Goal: Navigation & Orientation: Find specific page/section

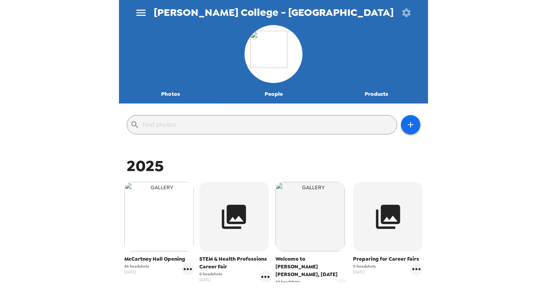
click at [169, 207] on img "button" at bounding box center [159, 217] width 70 height 70
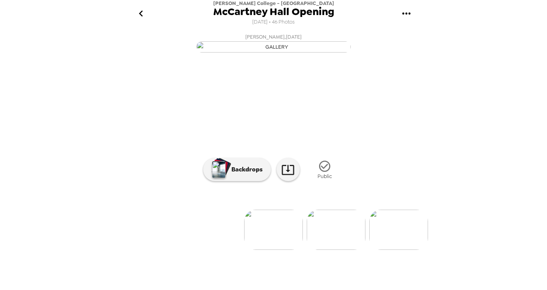
click at [142, 11] on icon "go back" at bounding box center [141, 13] width 12 height 12
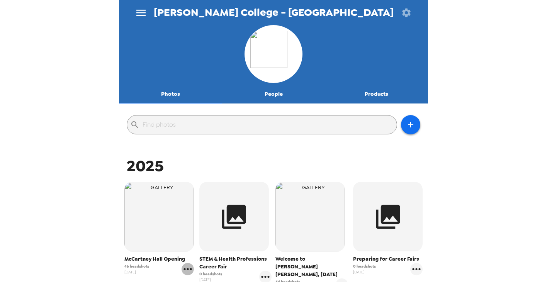
click at [188, 271] on icon "gallery menu" at bounding box center [187, 269] width 12 height 12
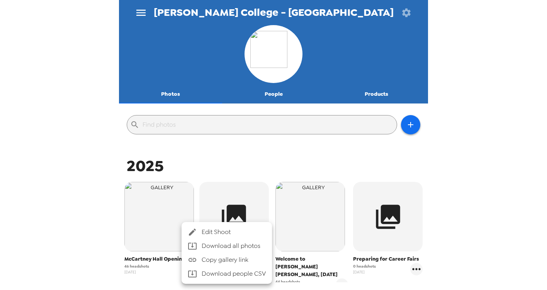
click at [83, 213] on div at bounding box center [273, 145] width 547 height 290
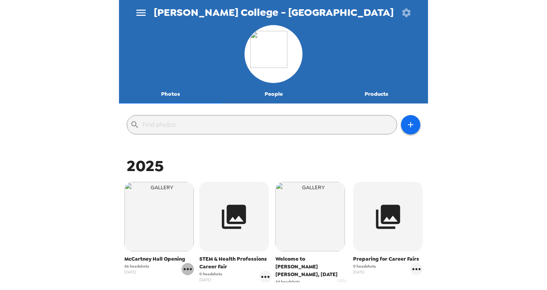
click at [189, 270] on icon "gallery menu" at bounding box center [187, 269] width 12 height 12
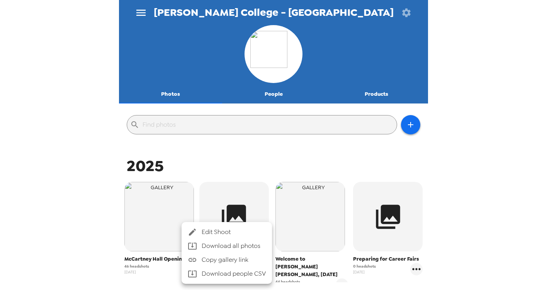
click at [89, 210] on div at bounding box center [273, 145] width 547 height 290
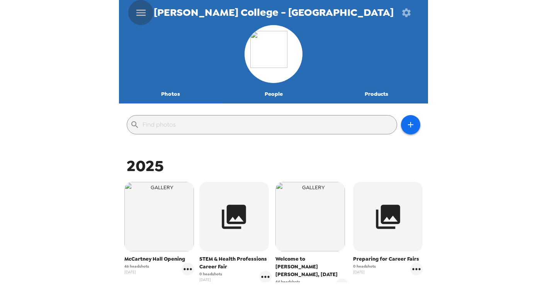
click at [142, 10] on icon "menu" at bounding box center [140, 13] width 9 height 6
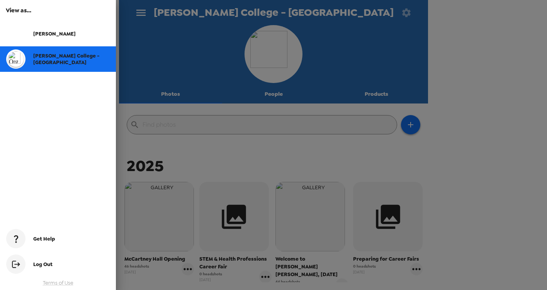
click at [142, 9] on div at bounding box center [273, 145] width 547 height 290
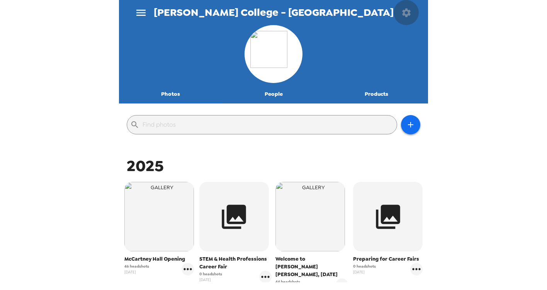
click at [409, 10] on icon "button" at bounding box center [406, 12] width 8 height 8
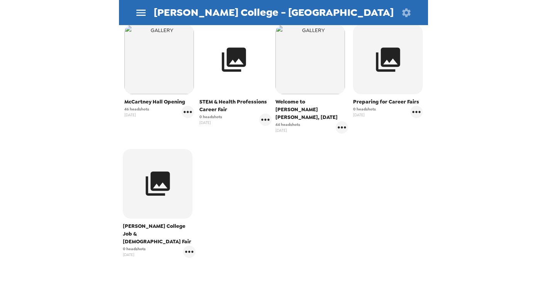
scroll to position [195, 0]
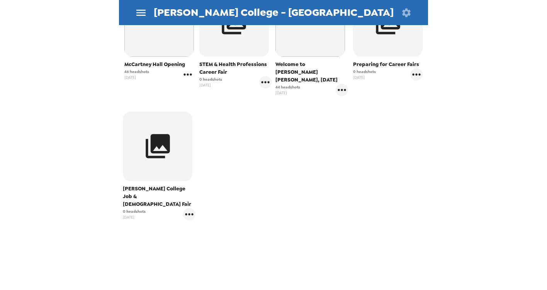
click at [186, 76] on icon "gallery menu" at bounding box center [187, 74] width 12 height 12
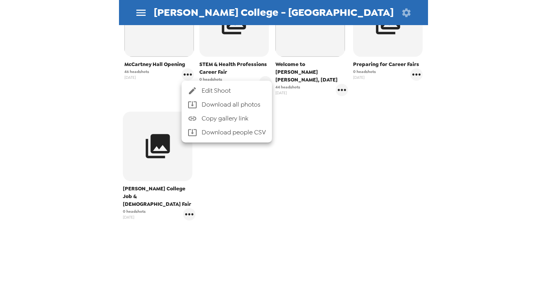
click at [109, 90] on div at bounding box center [273, 145] width 547 height 290
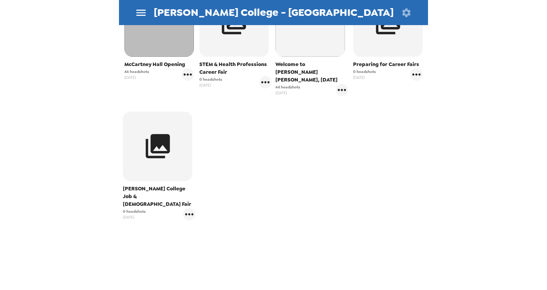
click at [152, 52] on img "button" at bounding box center [159, 22] width 70 height 70
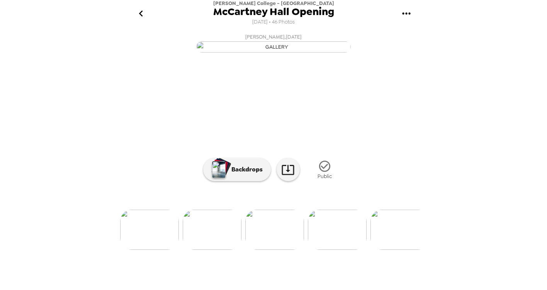
scroll to position [0, 1261]
click at [334, 250] on img at bounding box center [326, 230] width 59 height 40
click at [336, 250] on img at bounding box center [336, 230] width 59 height 40
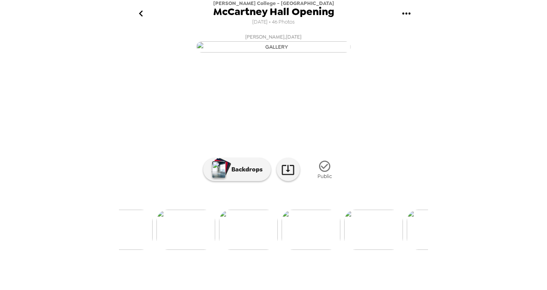
click at [315, 250] on img at bounding box center [310, 230] width 59 height 40
click at [138, 12] on icon "go back" at bounding box center [141, 13] width 12 height 12
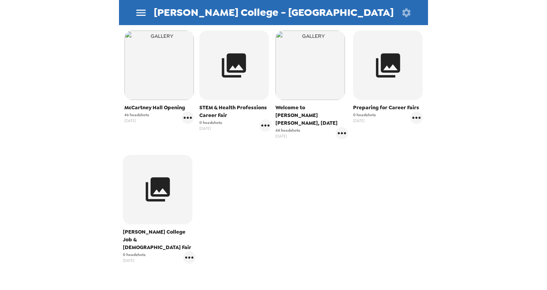
scroll to position [195, 0]
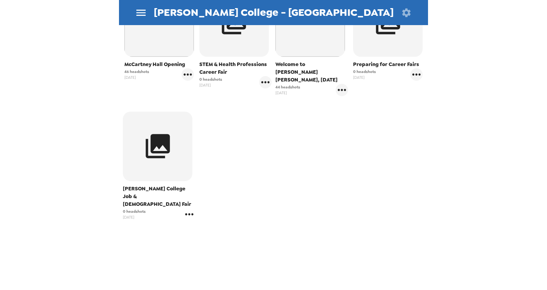
click at [191, 213] on icon "gallery menu" at bounding box center [189, 214] width 8 height 2
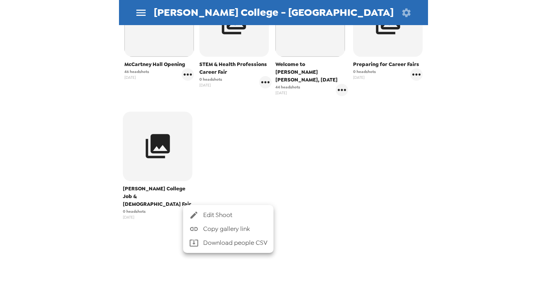
click at [235, 188] on div at bounding box center [273, 145] width 547 height 290
